Goal: Information Seeking & Learning: Find specific fact

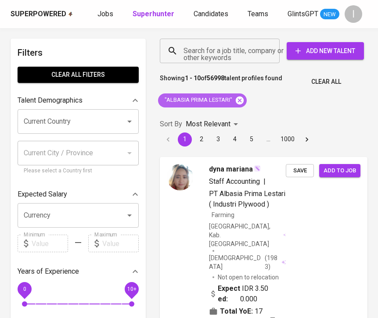
click at [241, 101] on icon at bounding box center [240, 101] width 10 height 10
click at [230, 59] on div "Search for a job title, company or other keywords" at bounding box center [220, 51] width 120 height 25
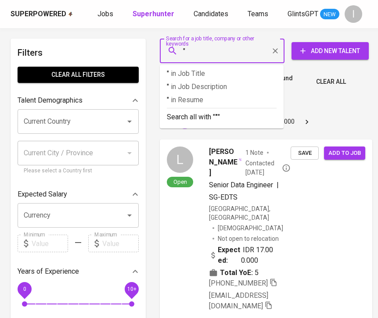
paste input "Kompas Gemilang Sejahtera"
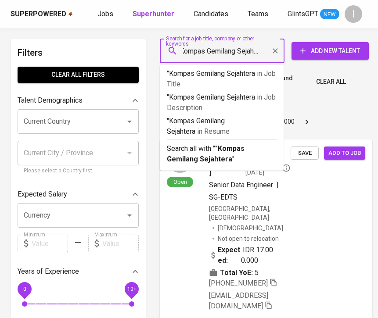
type input ""Kompas Gemilang Sejahtera""
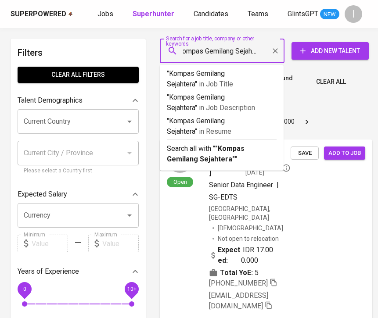
scroll to position [0, 11]
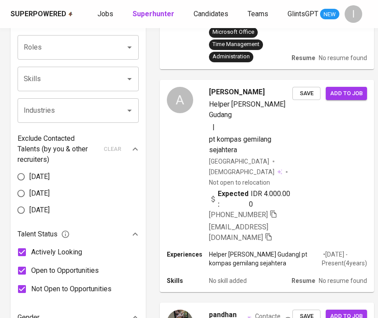
scroll to position [339, 0]
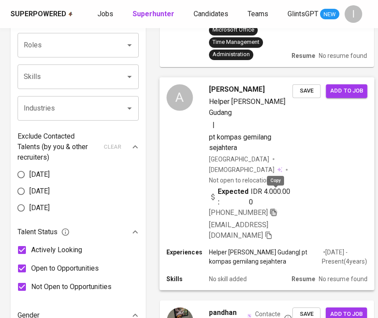
click at [274, 208] on icon "button" at bounding box center [273, 211] width 6 height 7
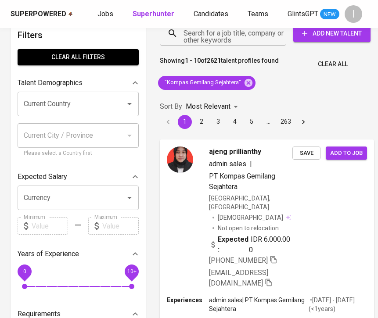
scroll to position [0, 0]
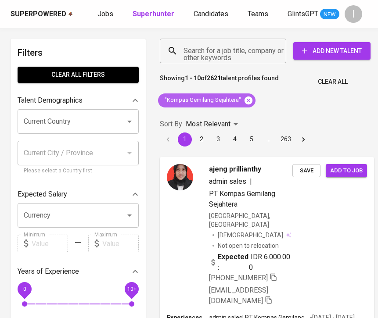
click at [247, 101] on icon at bounding box center [248, 100] width 8 height 8
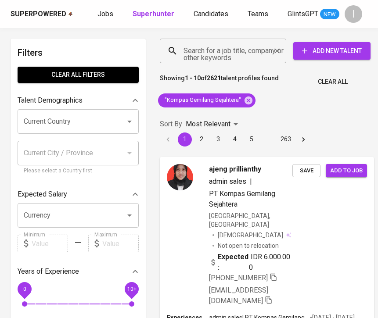
click at [251, 50] on input "Search for a job title, company or other keywords" at bounding box center [225, 51] width 88 height 17
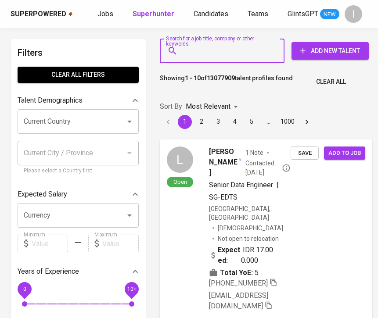
paste input "Bangun Nusantara Engineering"
type input "Bangun Nusantara Engineering"
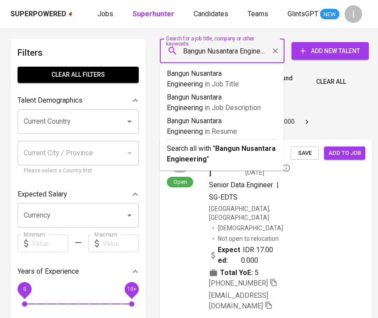
scroll to position [0, 15]
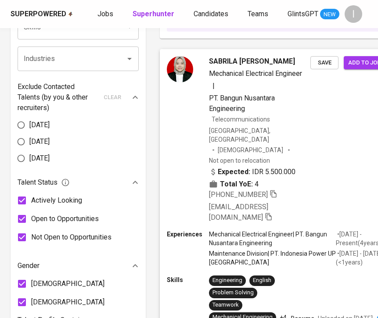
scroll to position [384, 0]
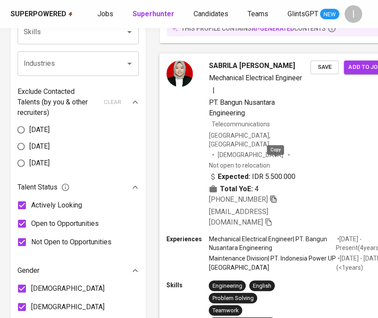
click at [276, 195] on icon "button" at bounding box center [273, 198] width 6 height 7
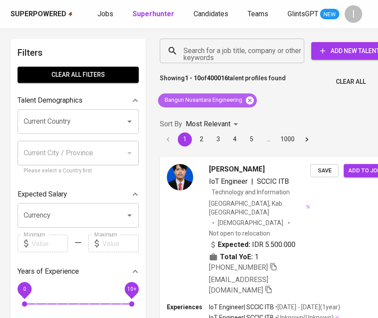
click at [248, 98] on icon at bounding box center [250, 100] width 8 height 8
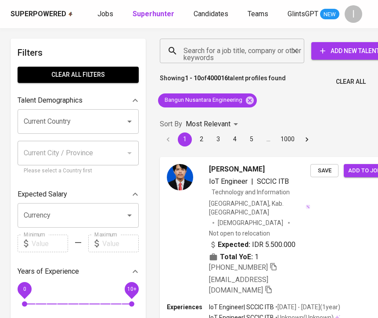
click at [234, 54] on input "Search for a job title, company or other keywords" at bounding box center [234, 51] width 106 height 17
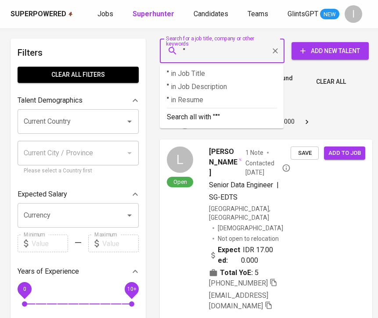
paste input "Alfaria"
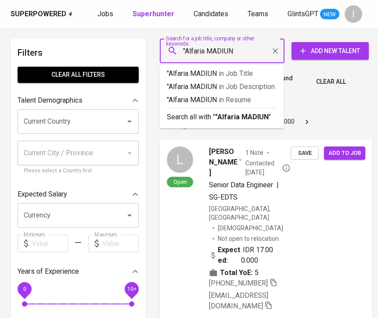
type input ""Alfaria MADIUN""
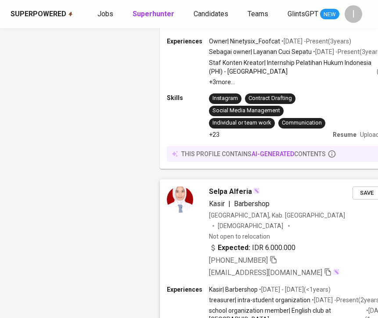
scroll to position [2339, 0]
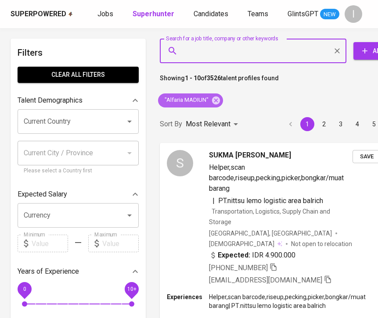
drag, startPoint x: 215, startPoint y: 98, endPoint x: 229, endPoint y: 50, distance: 50.2
click at [215, 98] on icon at bounding box center [216, 100] width 8 height 8
click at [235, 43] on input "Search for a job title, company or other keywords" at bounding box center [255, 51] width 148 height 17
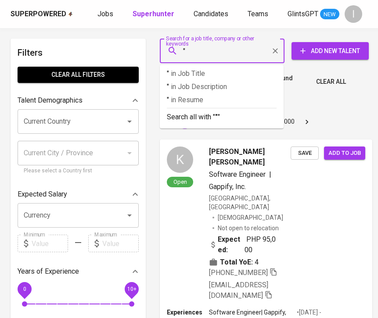
paste input "Sumber Alfaria Trijaya"
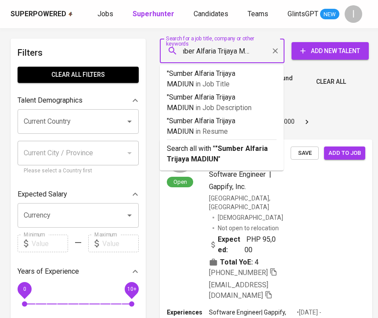
type input ""Sumber Alfaria Trijaya MADIUN""
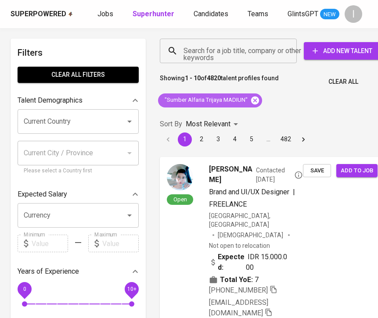
click at [255, 96] on icon at bounding box center [255, 101] width 10 height 10
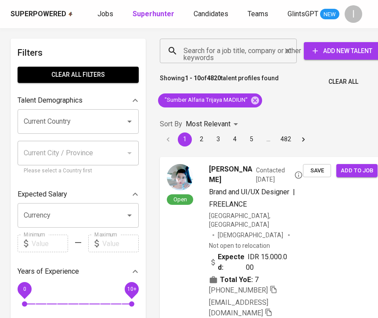
click at [238, 56] on input "Search for a job title, company or other keywords" at bounding box center [230, 51] width 98 height 17
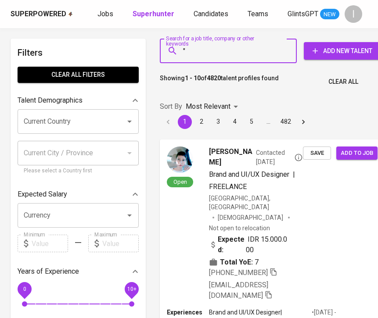
paste input "ALFAMART MADIUN"
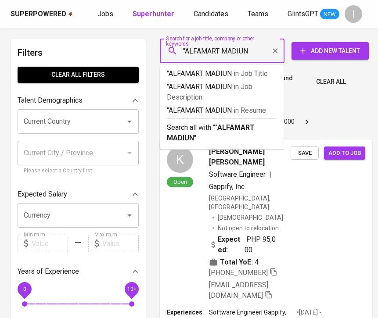
type input ""ALFAMART MADIUN""
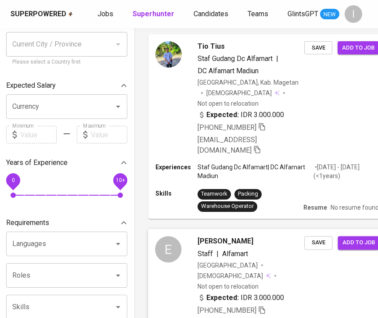
scroll to position [105, 11]
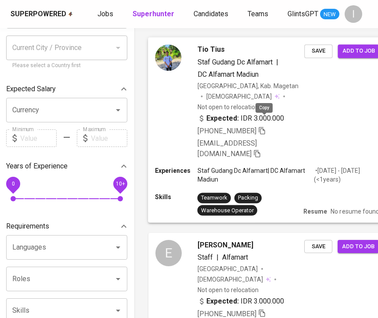
click at [264, 126] on icon "button" at bounding box center [262, 130] width 8 height 8
